Goal: Communication & Community: Answer question/provide support

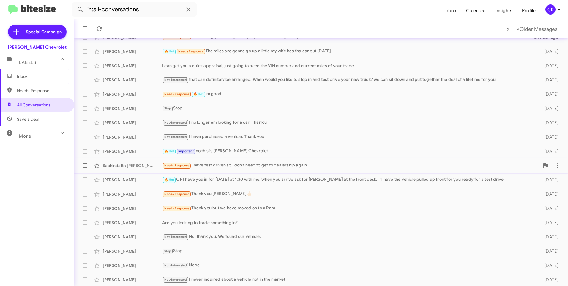
scroll to position [59, 0]
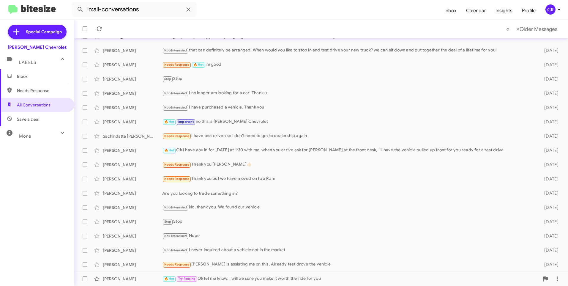
click at [222, 278] on div "🔥 Hot Try Pausing Ok let me know, I will be sure you make it worth the ride for…" at bounding box center [350, 278] width 377 height 7
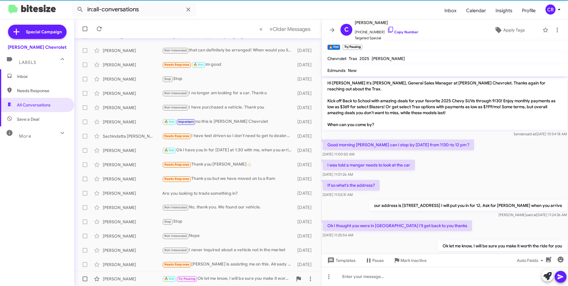
scroll to position [16, 0]
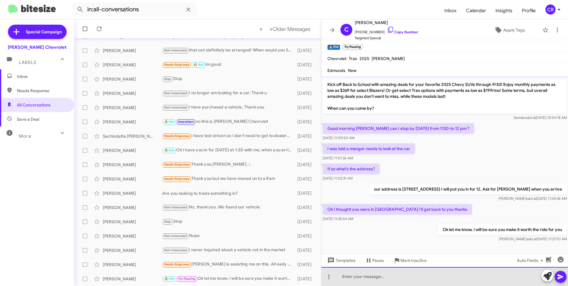
click at [370, 275] on div at bounding box center [444, 276] width 246 height 19
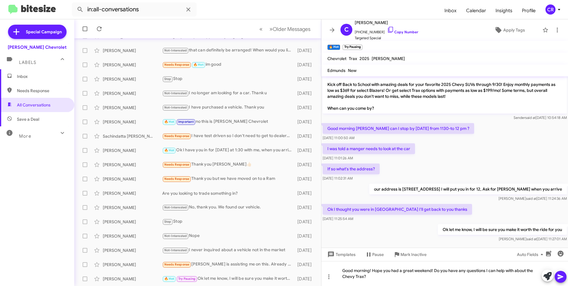
click at [559, 275] on icon at bounding box center [560, 276] width 6 height 5
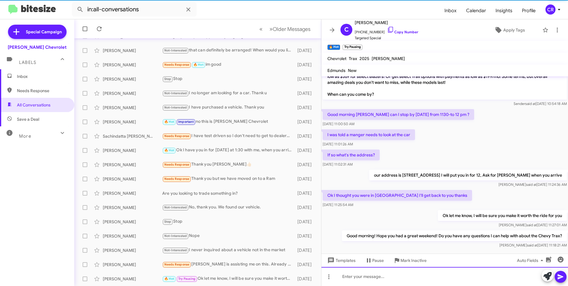
scroll to position [38, 0]
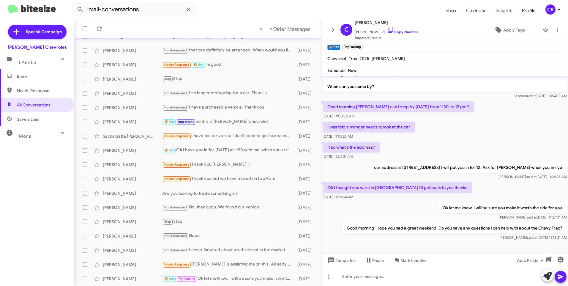
click at [43, 92] on span "Needs Response" at bounding box center [42, 91] width 50 height 6
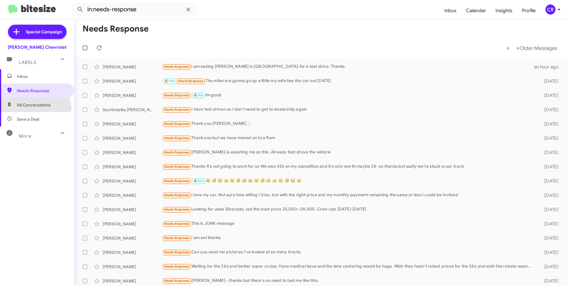
click at [32, 110] on span "All Conversations" at bounding box center [37, 105] width 74 height 14
type input "in:all-conversations"
